Goal: Task Accomplishment & Management: Use online tool/utility

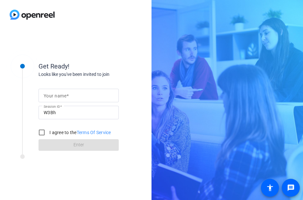
click at [109, 95] on input "Your name" at bounding box center [79, 95] width 70 height 8
type input "[PERSON_NAME]"
click at [41, 132] on input "I agree to the Terms Of Service" at bounding box center [41, 132] width 13 height 13
checkbox input "true"
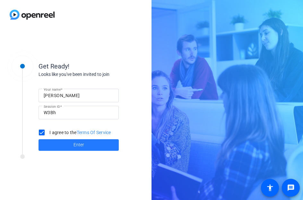
click at [60, 143] on span at bounding box center [78, 144] width 80 height 15
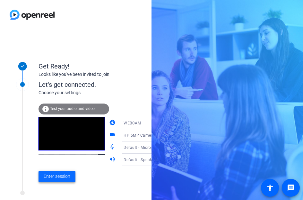
click at [54, 171] on span at bounding box center [56, 175] width 37 height 15
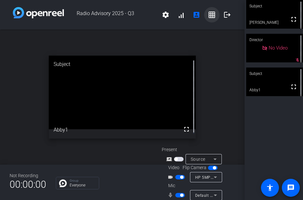
click at [211, 15] on mat-icon "grid_on" at bounding box center [212, 15] width 8 height 8
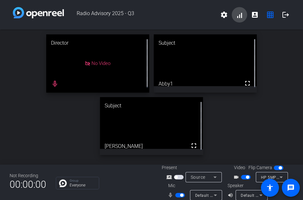
click at [237, 18] on span at bounding box center [239, 14] width 15 height 15
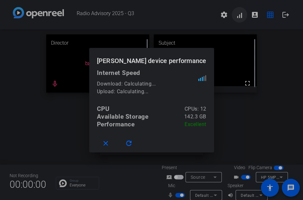
click at [237, 18] on div at bounding box center [151, 100] width 303 height 200
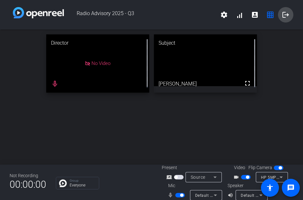
click at [283, 17] on mat-icon "logout" at bounding box center [286, 15] width 8 height 8
